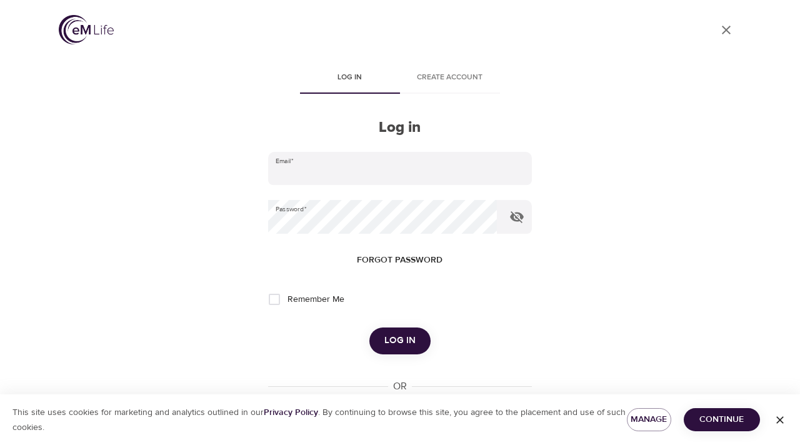
type input "[EMAIL_ADDRESS][DOMAIN_NAME]"
click at [409, 346] on span "Log in" at bounding box center [400, 341] width 31 height 16
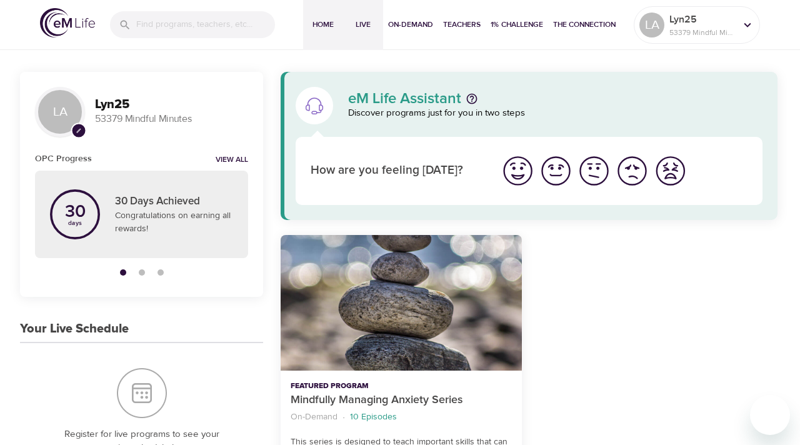
click at [361, 23] on span "Live" at bounding box center [363, 24] width 30 height 13
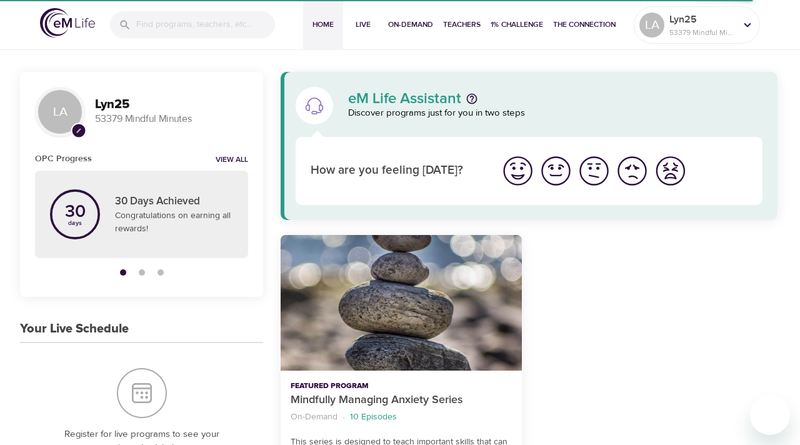
scroll to position [4, 0]
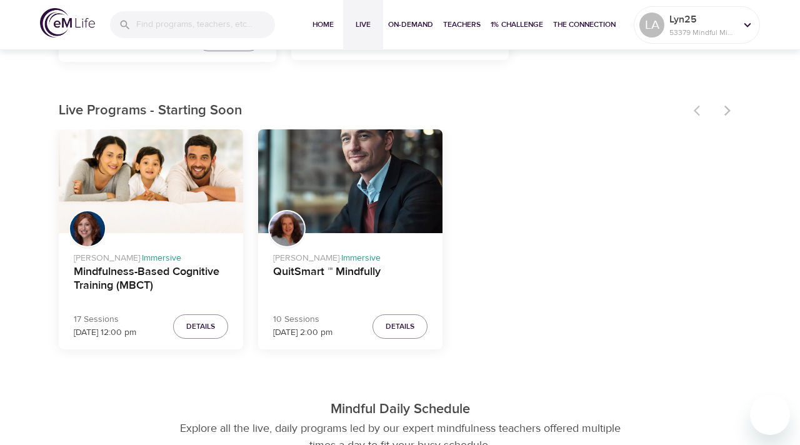
scroll to position [345, 0]
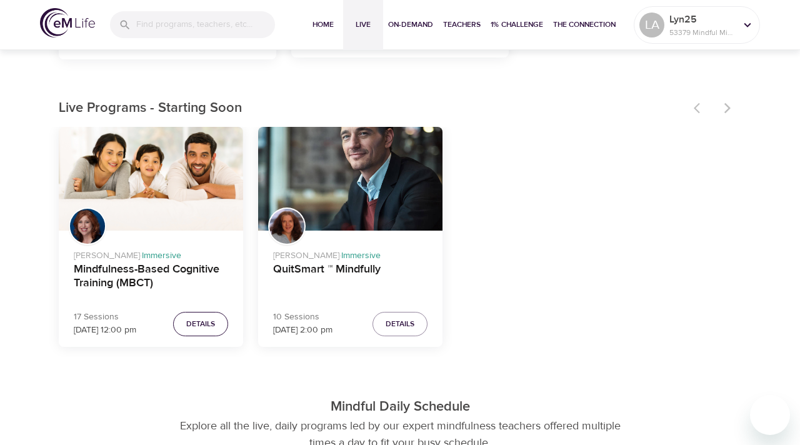
click at [203, 328] on span "Details" at bounding box center [200, 324] width 29 height 13
click at [175, 171] on div "Mindfulness-Based Cognitive Training (MBCT)" at bounding box center [151, 179] width 184 height 104
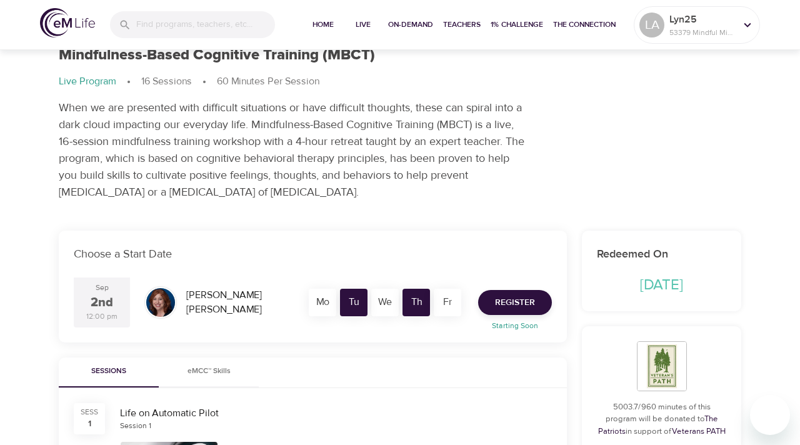
scroll to position [63, 0]
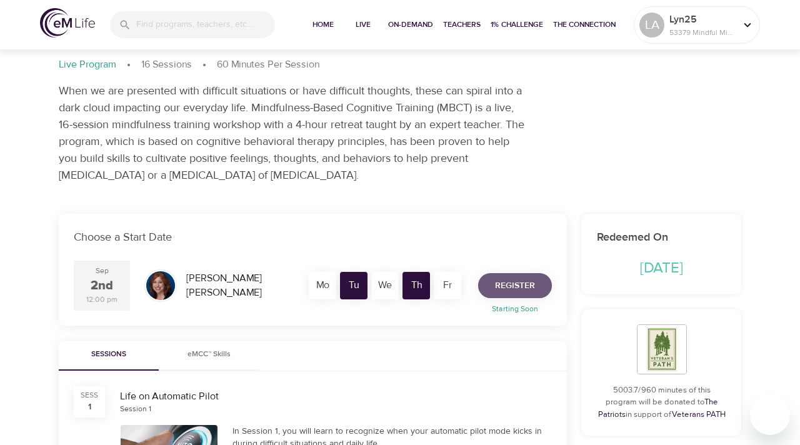
click at [522, 285] on span "Register" at bounding box center [515, 286] width 40 height 16
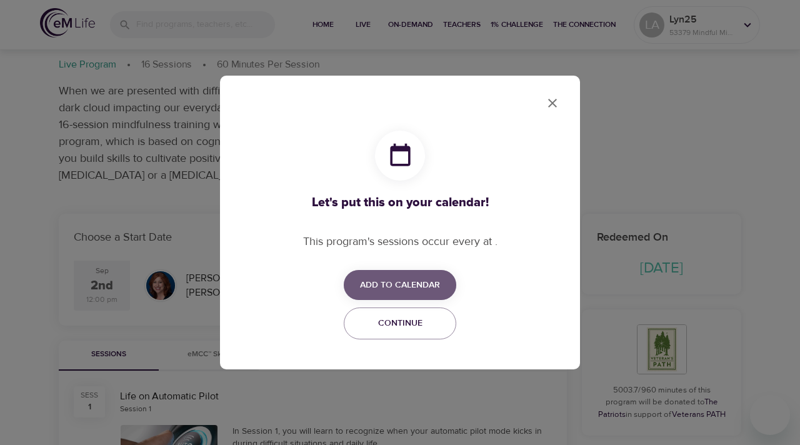
click at [398, 286] on span "Add to Calendar" at bounding box center [400, 286] width 80 height 16
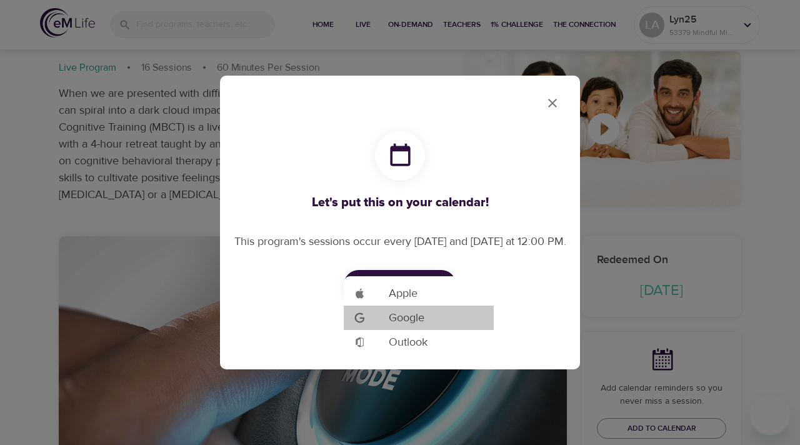
click at [396, 316] on span "Google" at bounding box center [407, 318] width 36 height 17
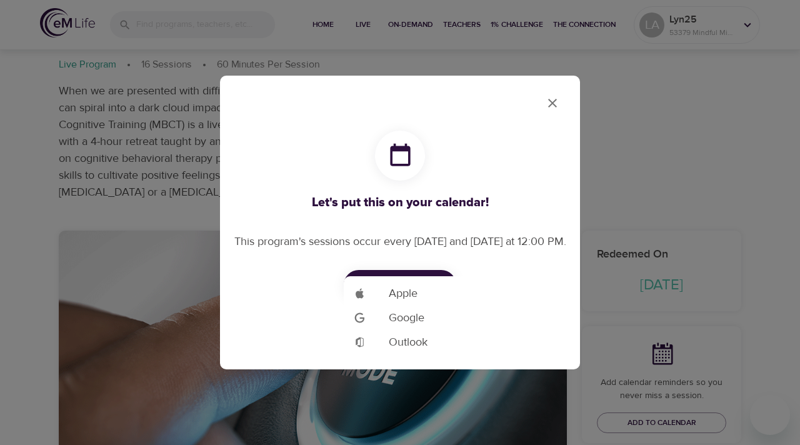
checkbox input "true"
click at [559, 101] on div at bounding box center [400, 222] width 800 height 445
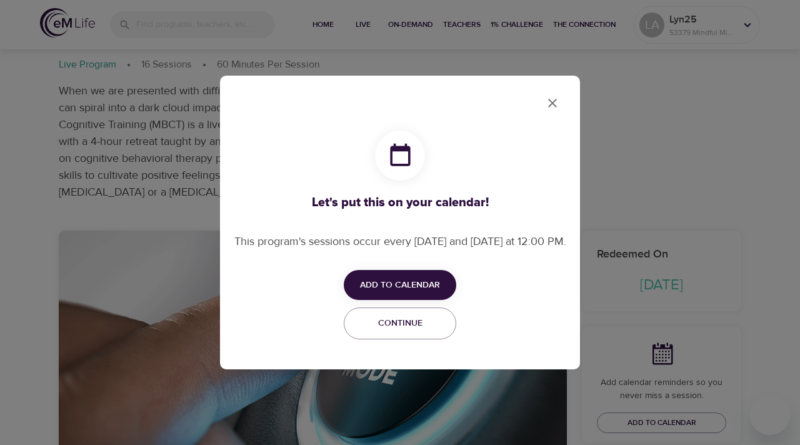
click at [558, 101] on icon "close" at bounding box center [552, 103] width 15 height 15
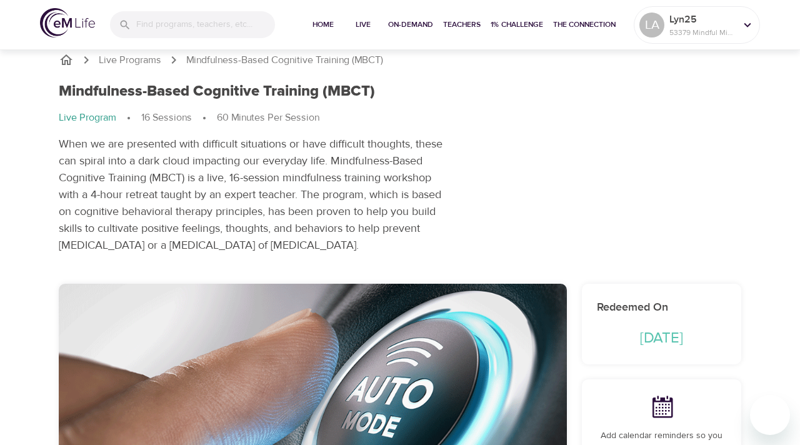
scroll to position [8, 0]
